Goal: Task Accomplishment & Management: Manage account settings

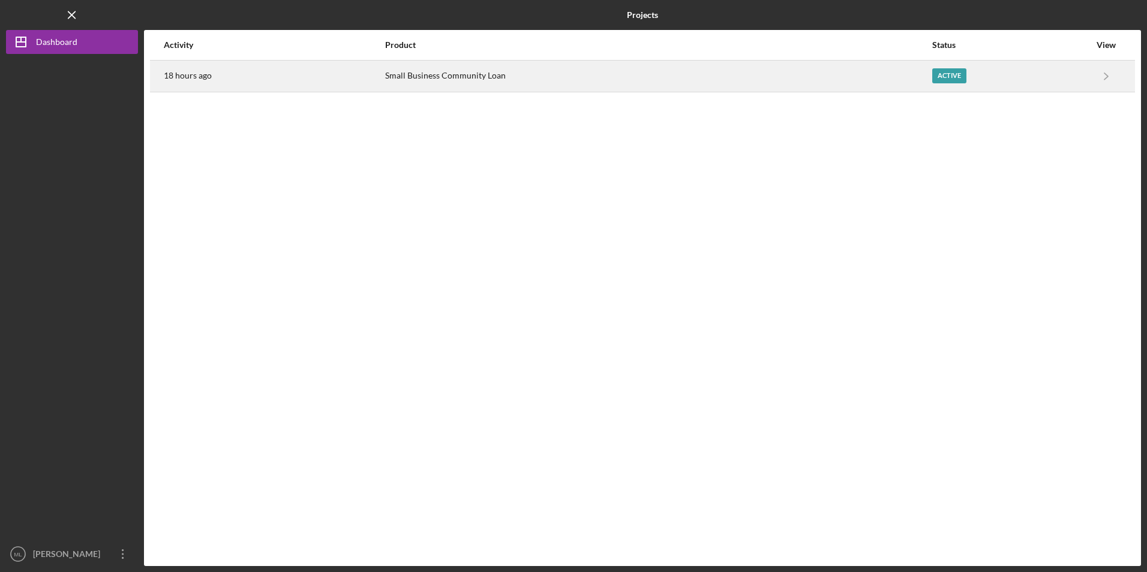
click at [424, 76] on div "Small Business Community Loan" at bounding box center [658, 76] width 546 height 30
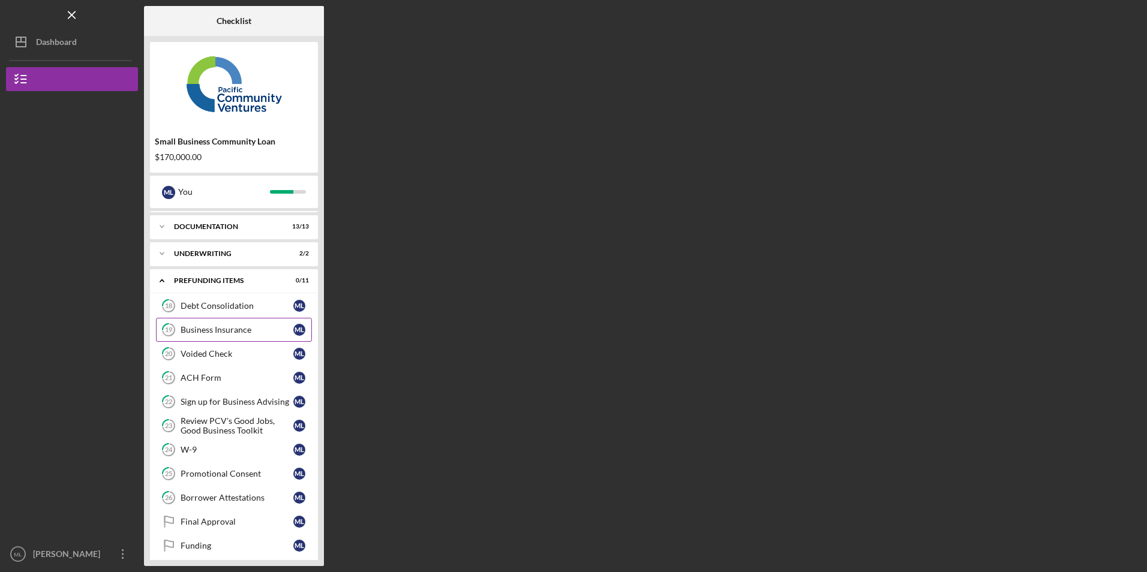
scroll to position [32, 0]
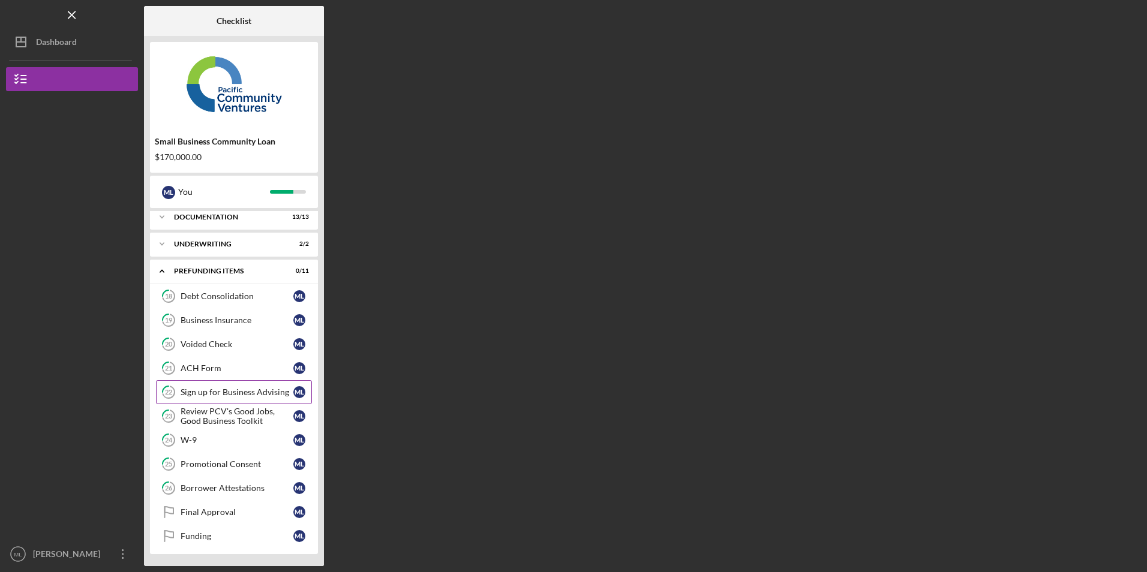
click at [235, 389] on div "Sign up for Business Advising" at bounding box center [237, 392] width 113 height 10
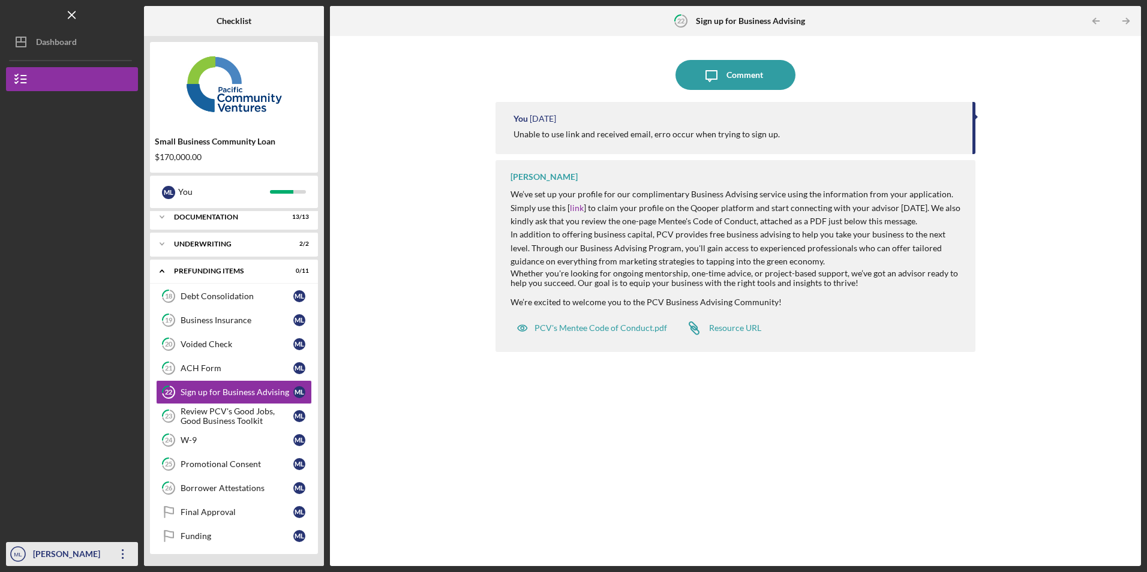
click at [121, 550] on icon "Icon/Overflow" at bounding box center [123, 554] width 30 height 30
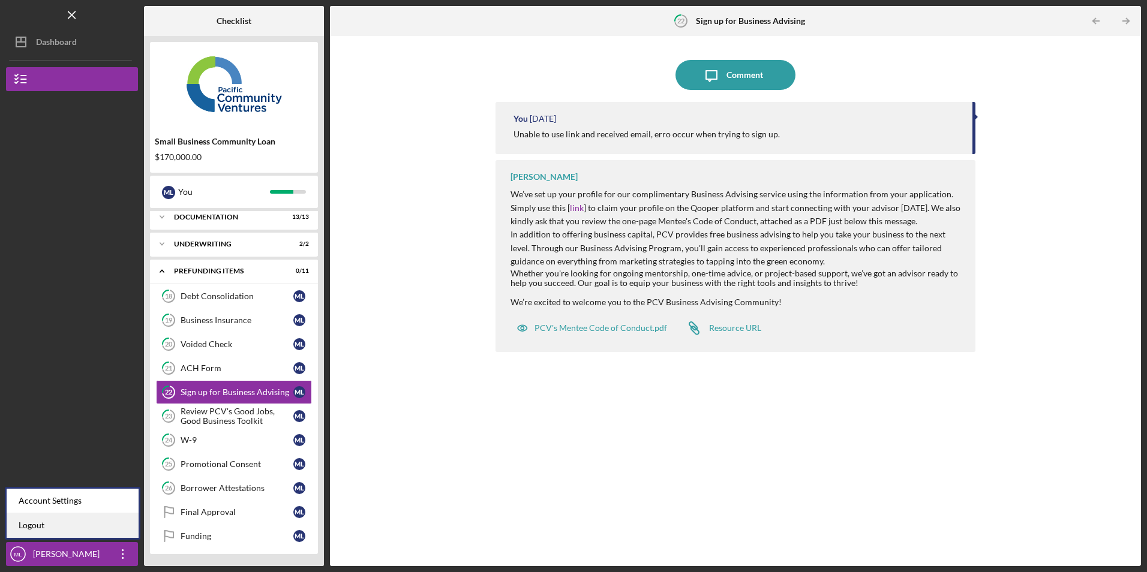
click at [74, 524] on link "Logout" at bounding box center [73, 525] width 132 height 25
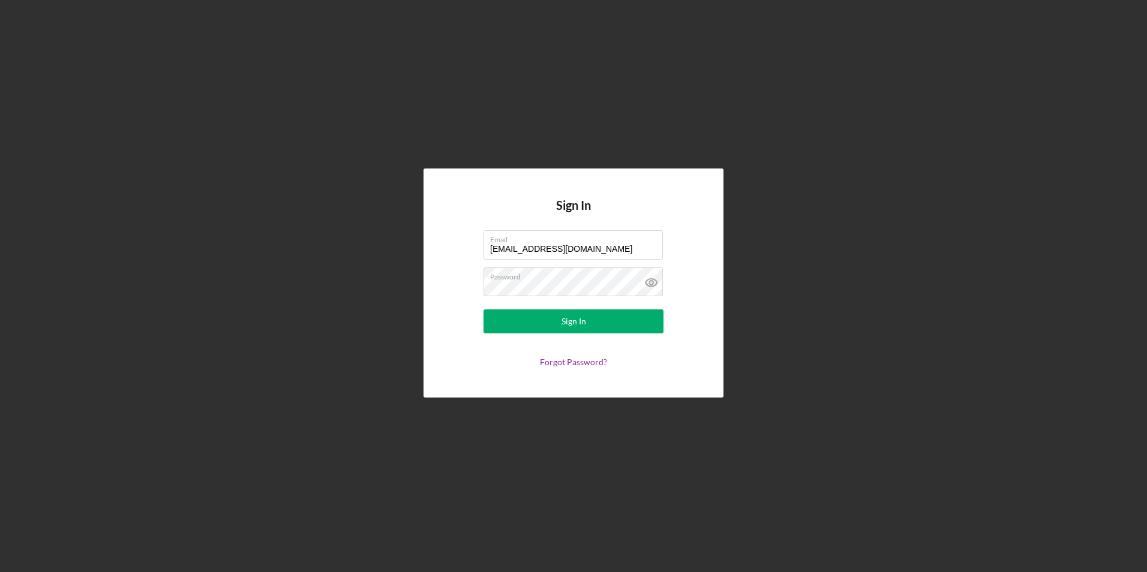
drag, startPoint x: 596, startPoint y: 248, endPoint x: 411, endPoint y: 248, distance: 184.7
click at [411, 248] on div "Sign In Email [EMAIL_ADDRESS][DOMAIN_NAME] Password Sign In Forgot Password?" at bounding box center [573, 283] width 1135 height 566
drag, startPoint x: 602, startPoint y: 248, endPoint x: 459, endPoint y: 241, distance: 142.9
click at [459, 241] on form "Email [EMAIL_ADDRESS][DOMAIN_NAME] Password Sign In Forgot Password?" at bounding box center [573, 298] width 240 height 137
drag, startPoint x: 622, startPoint y: 256, endPoint x: 616, endPoint y: 253, distance: 6.5
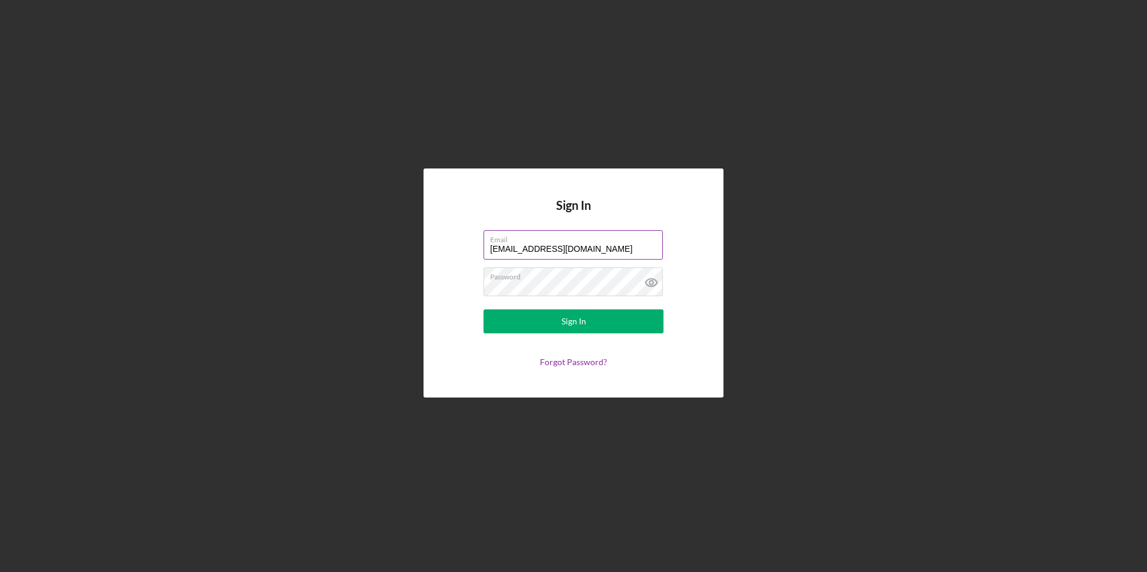
click at [622, 256] on input "[EMAIL_ADDRESS][DOMAIN_NAME]" at bounding box center [572, 244] width 179 height 29
drag, startPoint x: 618, startPoint y: 251, endPoint x: 326, endPoint y: 241, distance: 292.3
click at [326, 241] on div "Sign In Email [EMAIL_ADDRESS][DOMAIN_NAME] Password Sign In Forgot Password?" at bounding box center [573, 283] width 1135 height 566
type input "[PERSON_NAME][EMAIL_ADDRESS][DOMAIN_NAME]"
click at [556, 323] on button "Sign In" at bounding box center [573, 322] width 180 height 24
